Goal: Task Accomplishment & Management: Complete application form

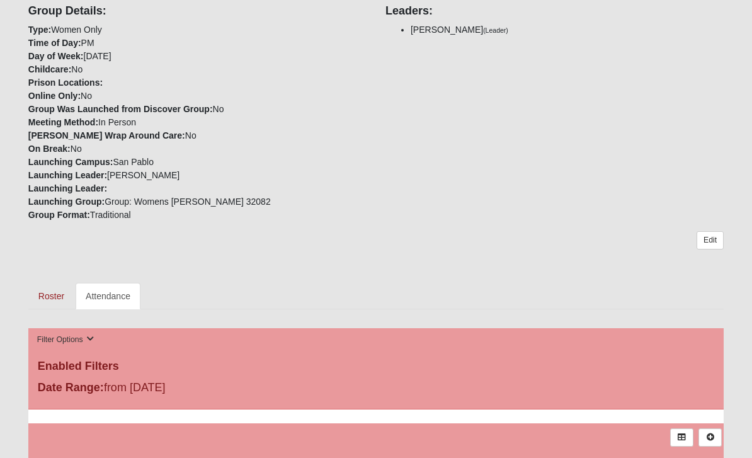
scroll to position [314, 0]
click at [96, 302] on link "Attendance" at bounding box center [108, 296] width 65 height 26
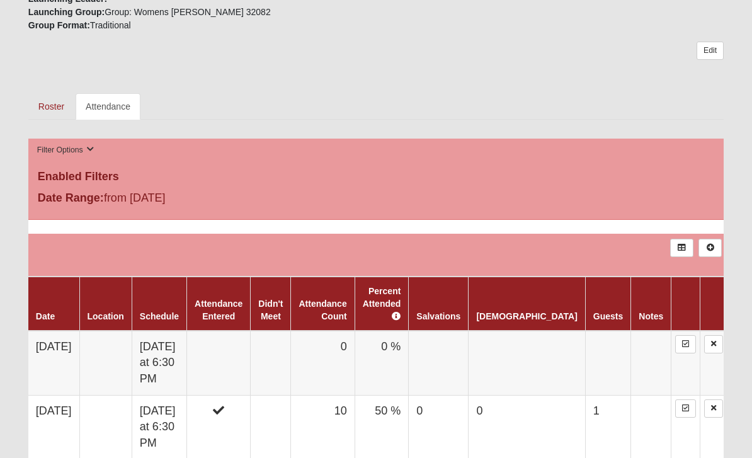
scroll to position [499, 0]
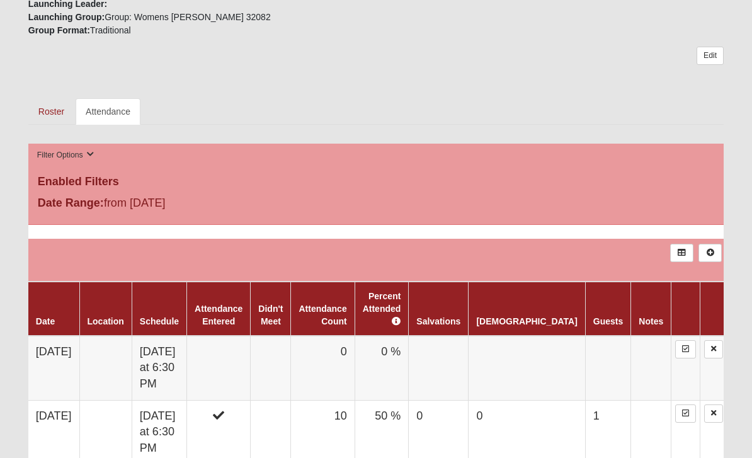
click at [170, 348] on td "[DATE] at 6:30 PM" at bounding box center [159, 368] width 55 height 65
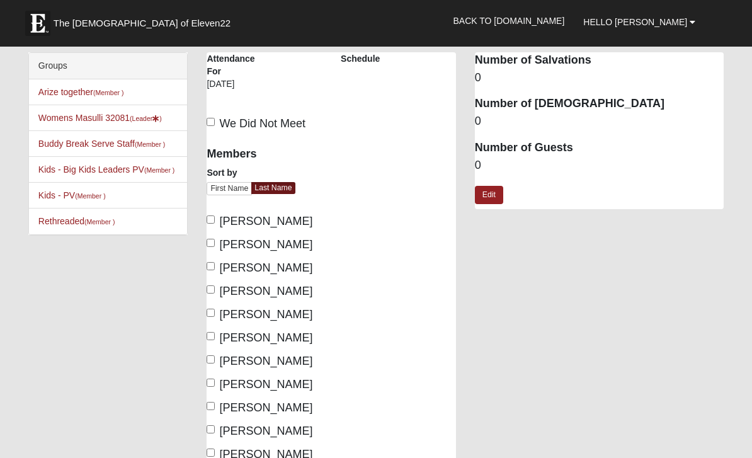
click at [207, 248] on label "[PERSON_NAME]" at bounding box center [260, 244] width 106 height 17
click at [207, 247] on input "[PERSON_NAME]" at bounding box center [211, 243] width 8 height 8
checkbox input "true"
click at [203, 268] on div "Members Sort by First Name Last Name [PERSON_NAME] [GEOGRAPHIC_DATA][PERSON_NAM…" at bounding box center [264, 404] width 134 height 530
click at [208, 274] on label "[PERSON_NAME]" at bounding box center [260, 267] width 106 height 17
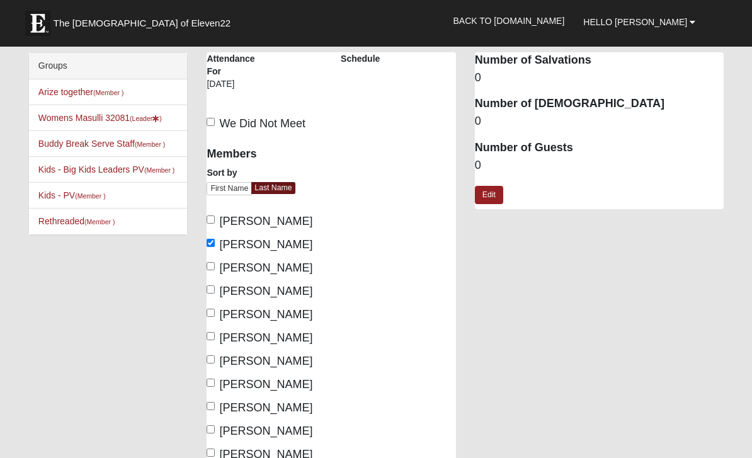
click at [208, 270] on input "[PERSON_NAME]" at bounding box center [211, 266] width 8 height 8
checkbox input "true"
click at [206, 301] on div "Members Sort by First Name Last Name [PERSON_NAME] [GEOGRAPHIC_DATA][PERSON_NAM…" at bounding box center [264, 404] width 134 height 530
click at [208, 293] on input "Gilbert, Mary" at bounding box center [211, 289] width 8 height 8
checkbox input "true"
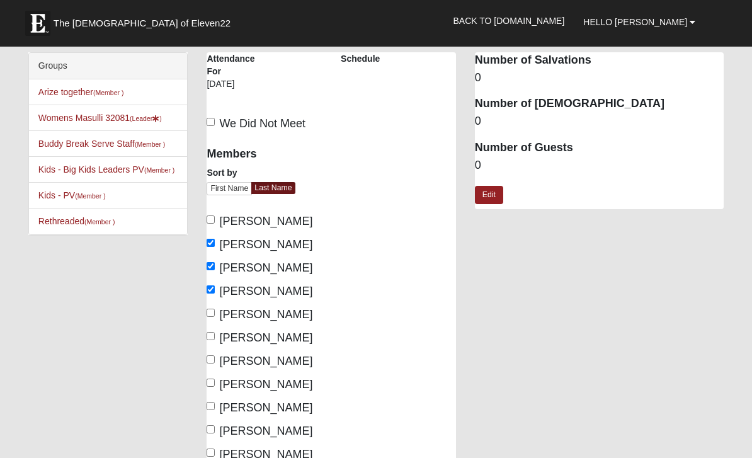
click at [207, 315] on input "Manning, Laura" at bounding box center [211, 313] width 8 height 8
checkbox input "true"
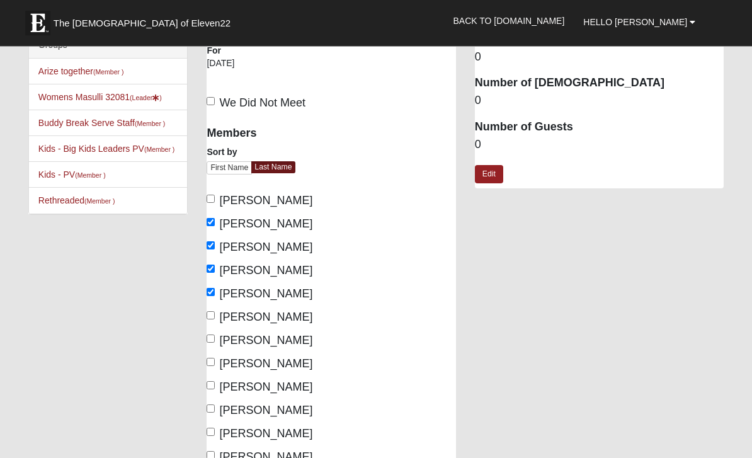
scroll to position [20, 0]
click at [211, 343] on input "Masulli, Lynda" at bounding box center [211, 339] width 8 height 8
checkbox input "true"
click at [208, 361] on input "McCauley, Christine" at bounding box center [211, 362] width 8 height 8
checkbox input "true"
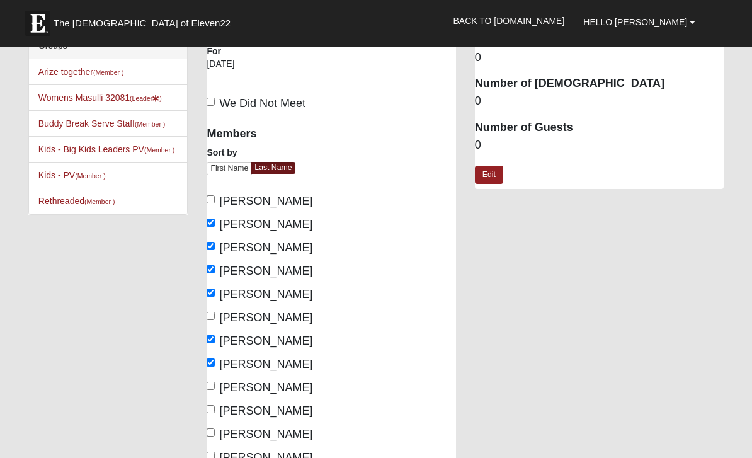
click at [210, 433] on input "Peda, Tanya" at bounding box center [211, 432] width 8 height 8
checkbox input "true"
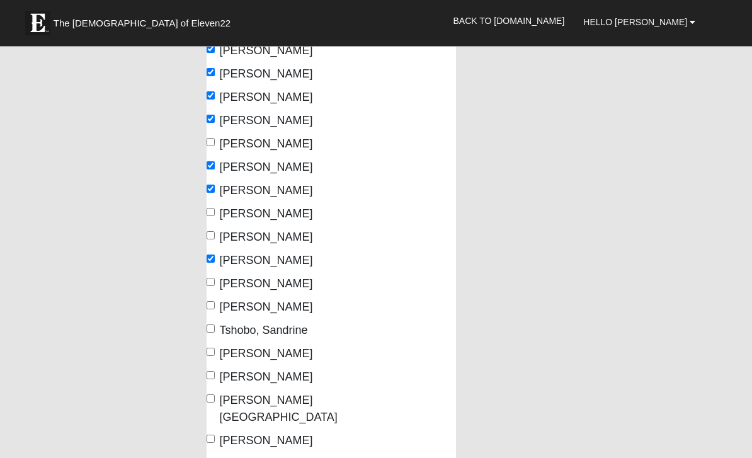
scroll to position [195, 0]
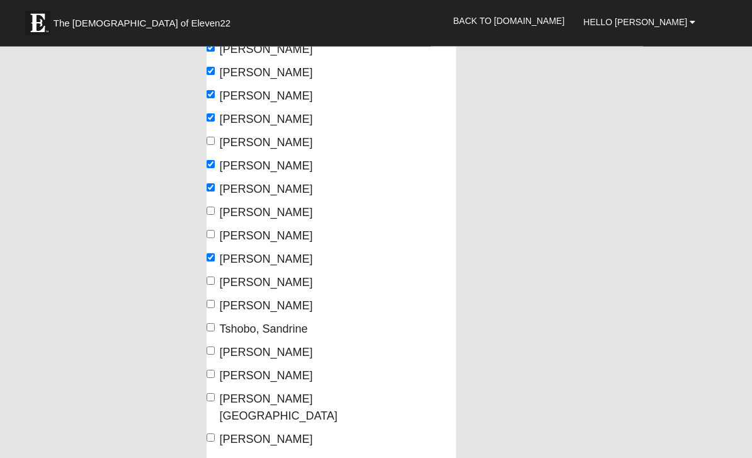
click at [207, 307] on input "Starsiak, Stacey" at bounding box center [211, 304] width 8 height 8
checkbox input "true"
click at [210, 353] on input "Watson, Mindy" at bounding box center [211, 351] width 8 height 8
checkbox input "true"
click at [214, 434] on input "[PERSON_NAME]" at bounding box center [211, 438] width 8 height 8
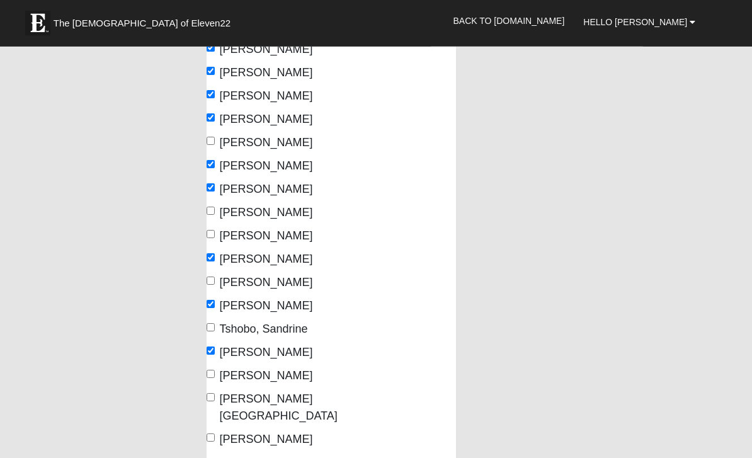
checkbox input "true"
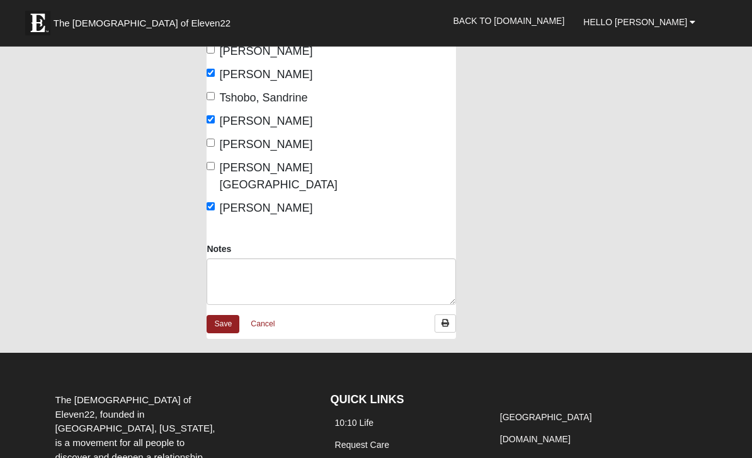
scroll to position [426, 0]
click at [226, 315] on link "Save" at bounding box center [223, 324] width 33 height 18
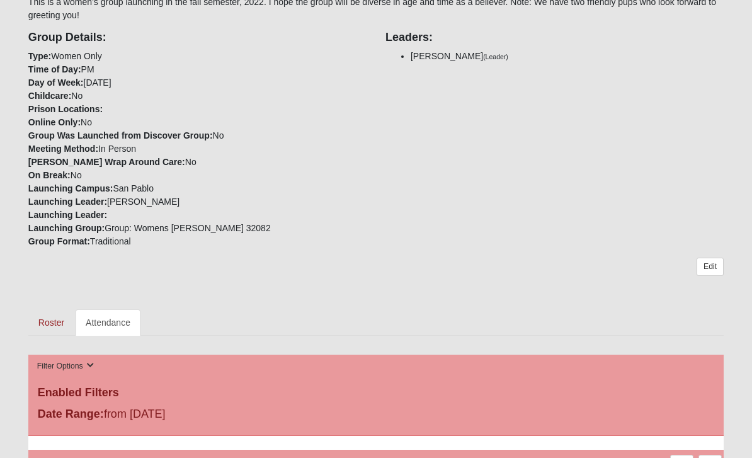
scroll to position [288, 0]
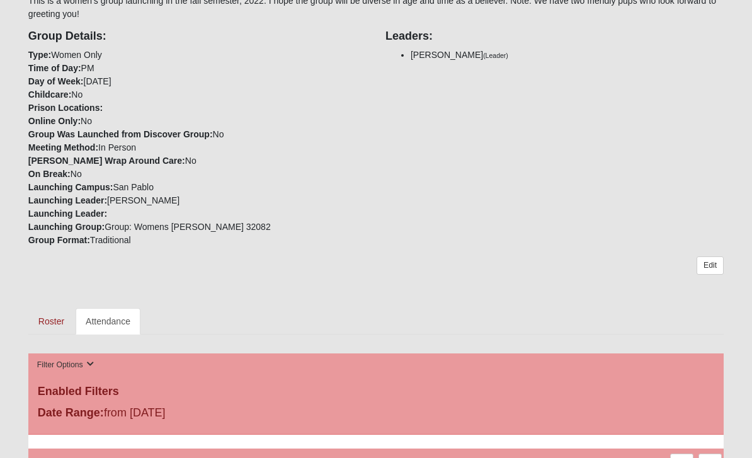
click at [111, 313] on link "Attendance" at bounding box center [108, 322] width 65 height 26
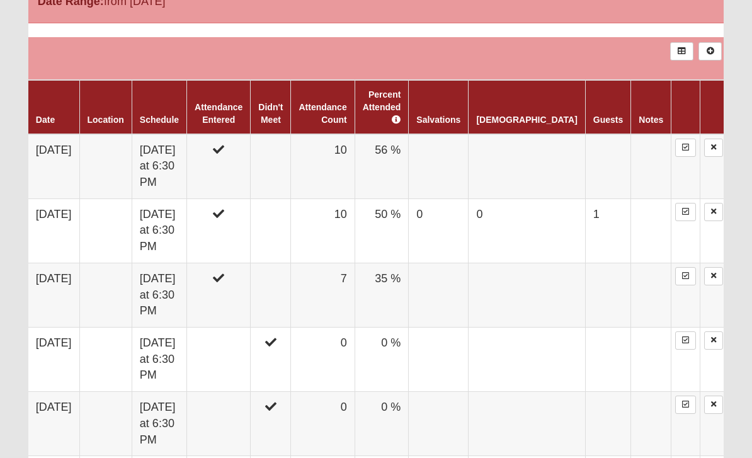
scroll to position [702, 0]
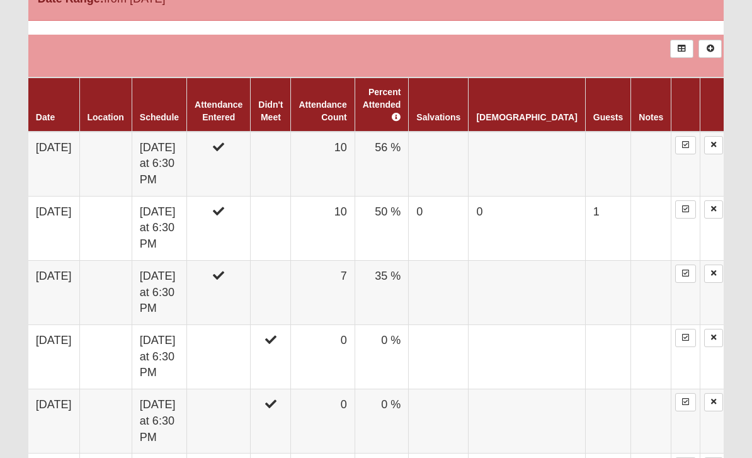
click at [468, 142] on td at bounding box center [439, 164] width 60 height 65
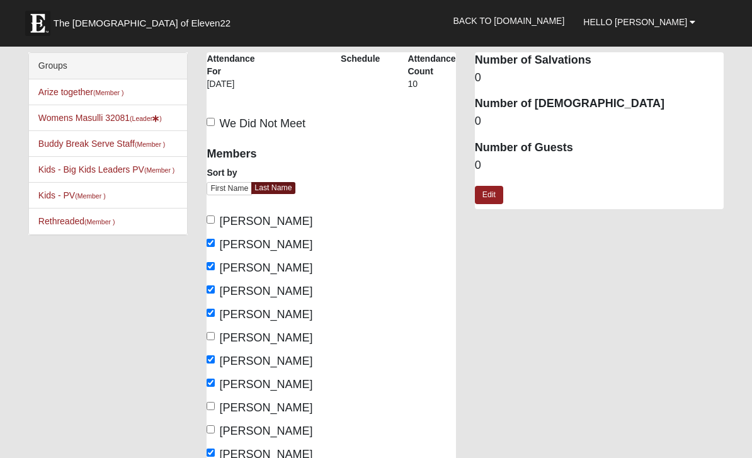
click at [496, 192] on link "Edit" at bounding box center [489, 195] width 28 height 18
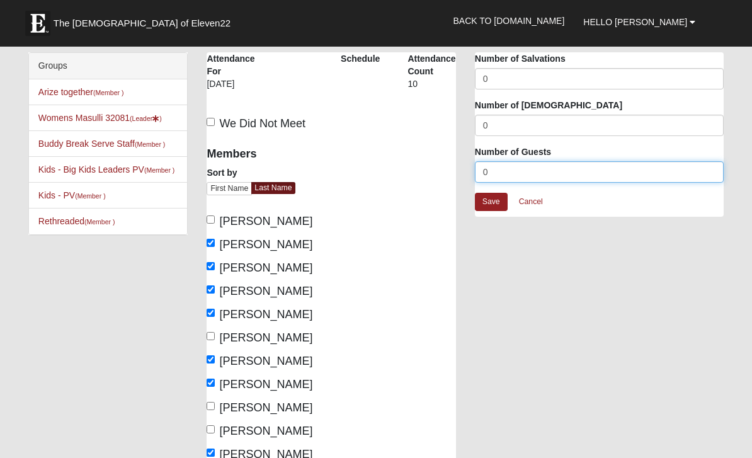
click at [508, 167] on input "0" at bounding box center [599, 171] width 249 height 21
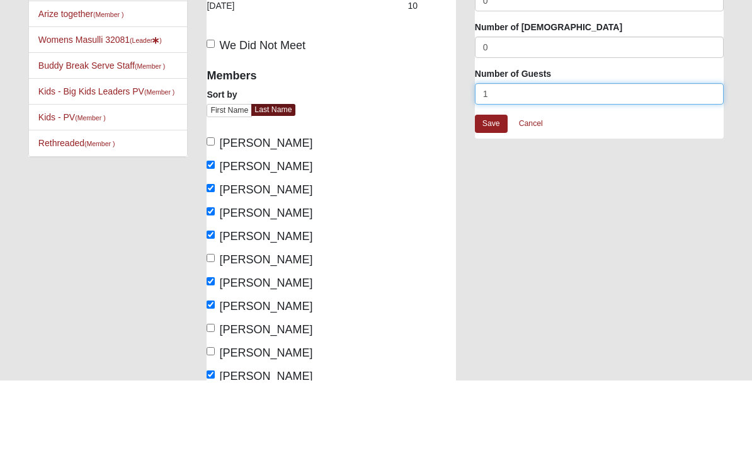
type input "1"
click at [485, 193] on link "Save" at bounding box center [491, 202] width 33 height 18
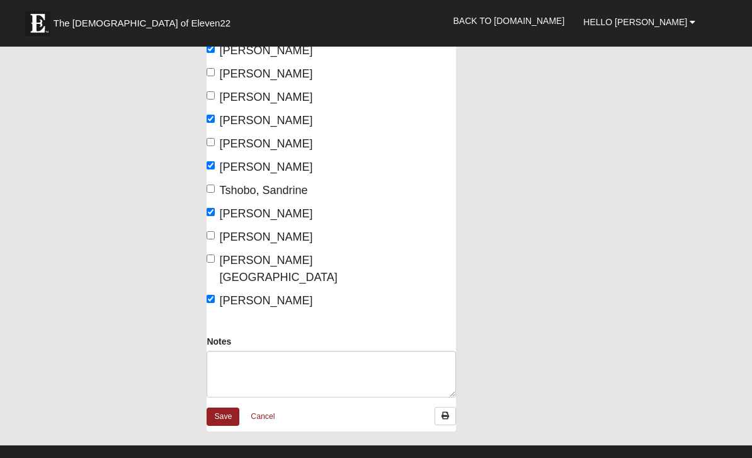
scroll to position [335, 0]
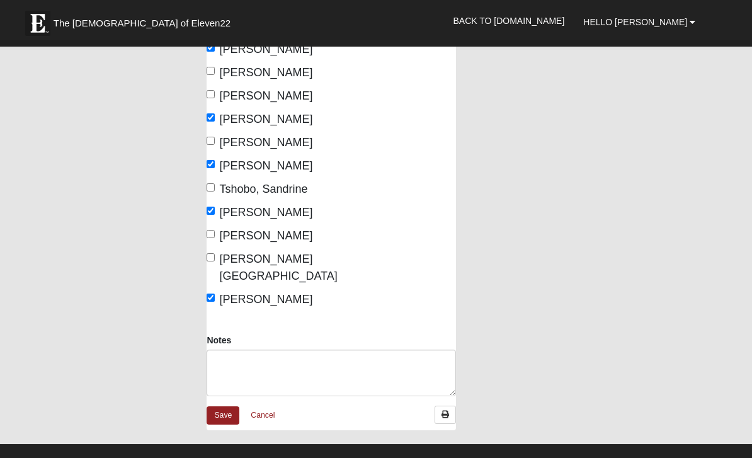
click at [218, 406] on link "Save" at bounding box center [223, 415] width 33 height 18
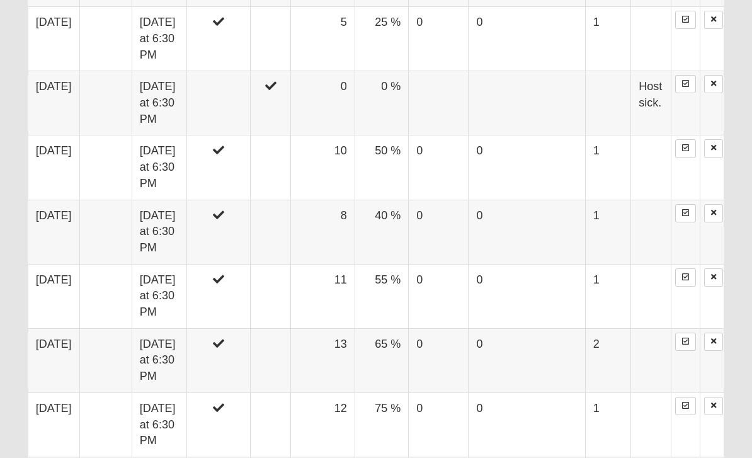
scroll to position [1181, 0]
